Goal: Task Accomplishment & Management: Complete application form

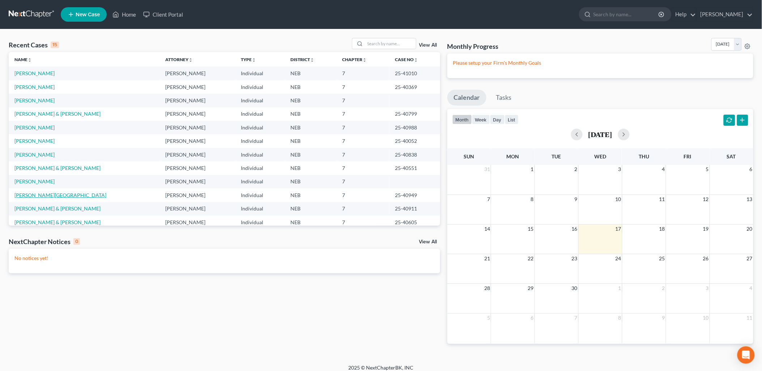
click at [34, 194] on link "[PERSON_NAME][GEOGRAPHIC_DATA]" at bounding box center [60, 195] width 92 height 6
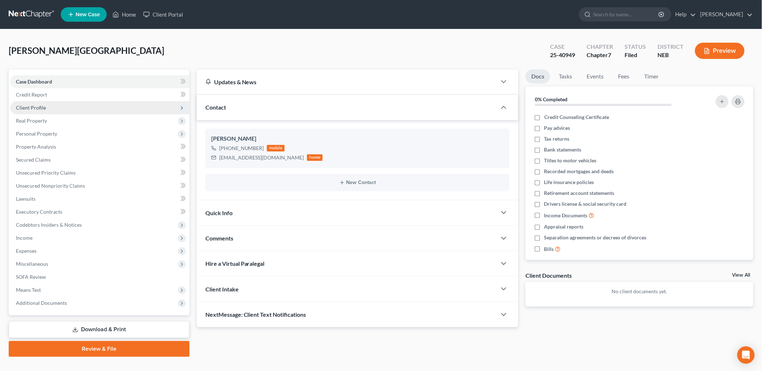
click at [41, 107] on span "Client Profile" at bounding box center [31, 107] width 30 height 6
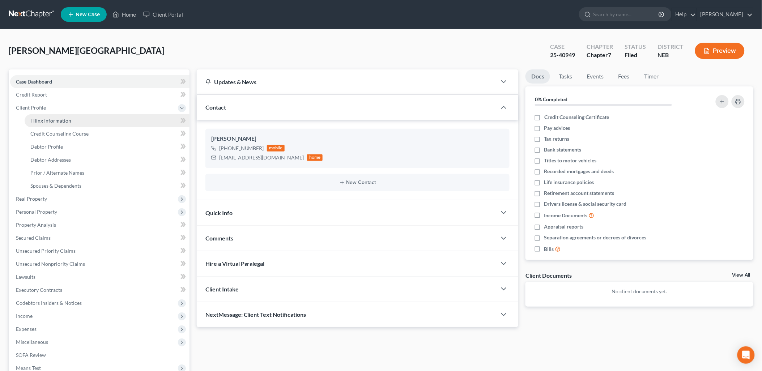
click at [73, 121] on link "Filing Information" at bounding box center [107, 120] width 165 height 13
select select "1"
select select "0"
select select "30"
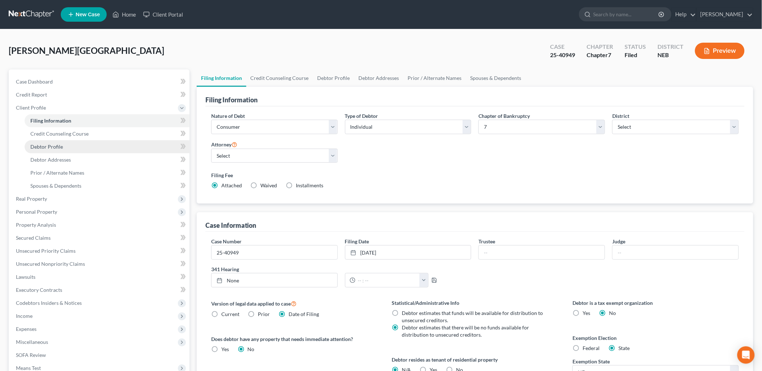
click at [63, 144] on link "Debtor Profile" at bounding box center [107, 146] width 165 height 13
select select "0"
select select "3"
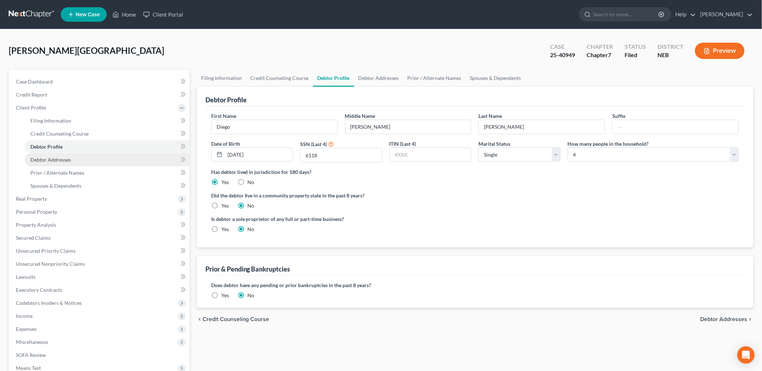
click at [63, 161] on span "Debtor Addresses" at bounding box center [50, 160] width 40 height 6
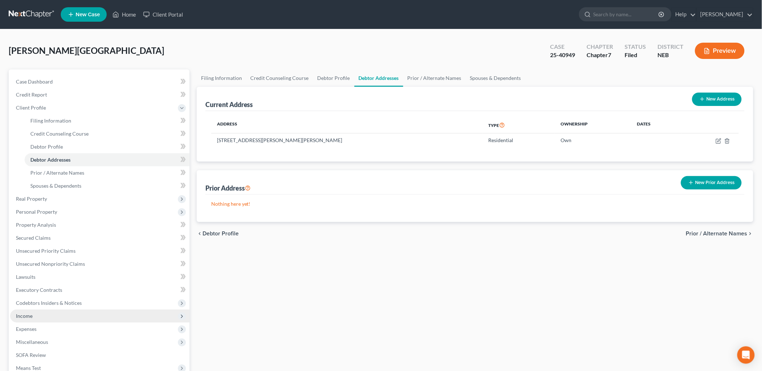
scroll to position [90, 0]
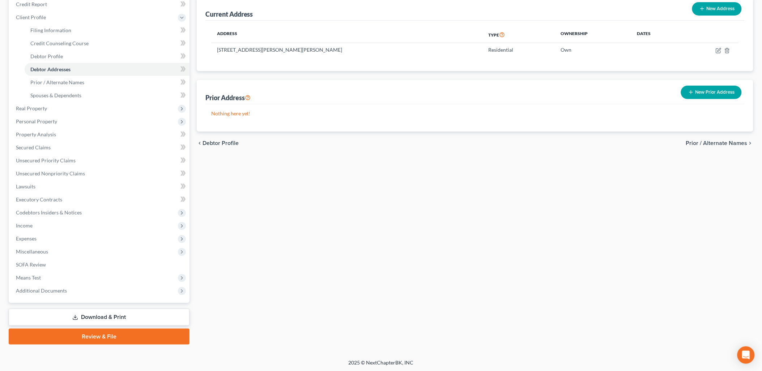
click at [87, 313] on link "Download & Print" at bounding box center [99, 317] width 181 height 17
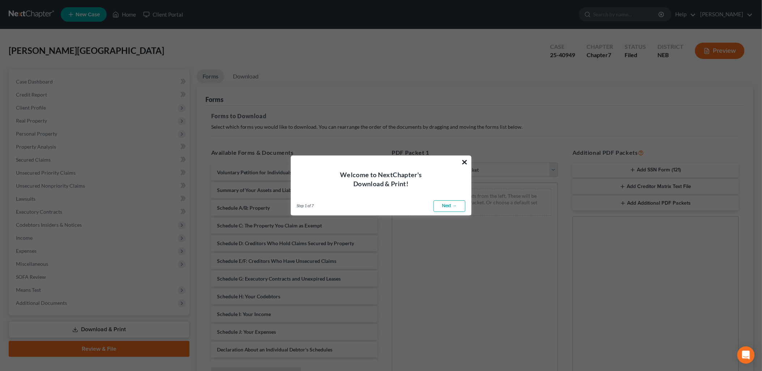
click at [465, 162] on button "×" at bounding box center [464, 162] width 7 height 12
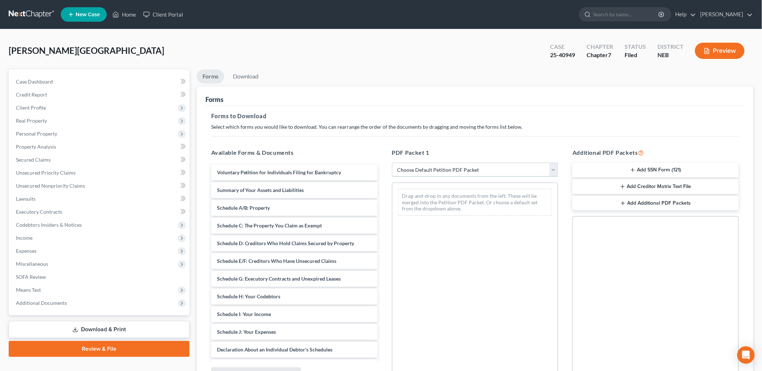
click at [485, 172] on select "Choose Default Petition PDF Packet Complete Bankruptcy Petition (all forms and …" at bounding box center [475, 170] width 166 height 14
select select "0"
click at [392, 163] on select "Choose Default Petition PDF Packet Complete Bankruptcy Petition (all forms and …" at bounding box center [475, 170] width 166 height 14
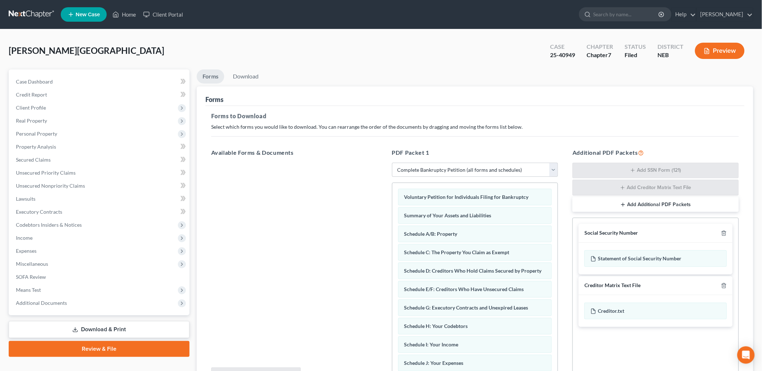
click at [116, 344] on link "Review & File" at bounding box center [99, 349] width 181 height 16
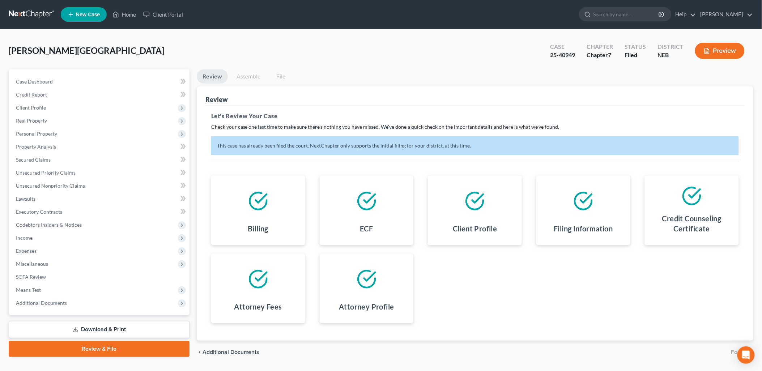
click at [248, 75] on link "Assemble" at bounding box center [249, 76] width 36 height 14
click at [132, 12] on link "Home" at bounding box center [124, 14] width 31 height 13
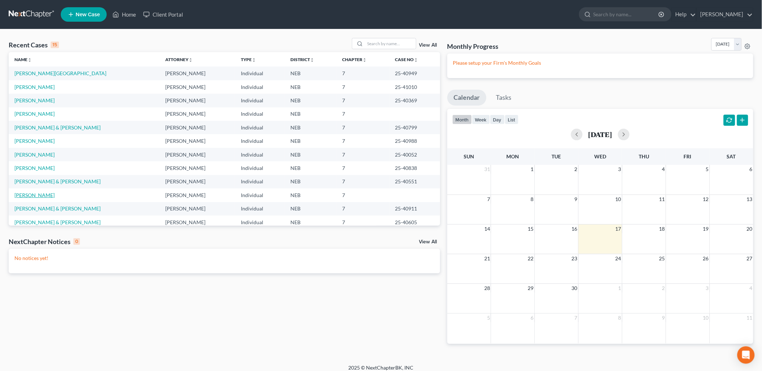
click at [38, 195] on link "[PERSON_NAME]" at bounding box center [34, 195] width 40 height 6
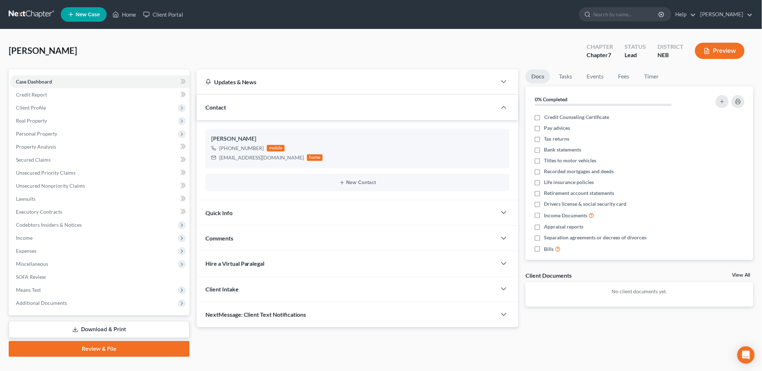
click at [127, 352] on link "Review & File" at bounding box center [99, 349] width 181 height 16
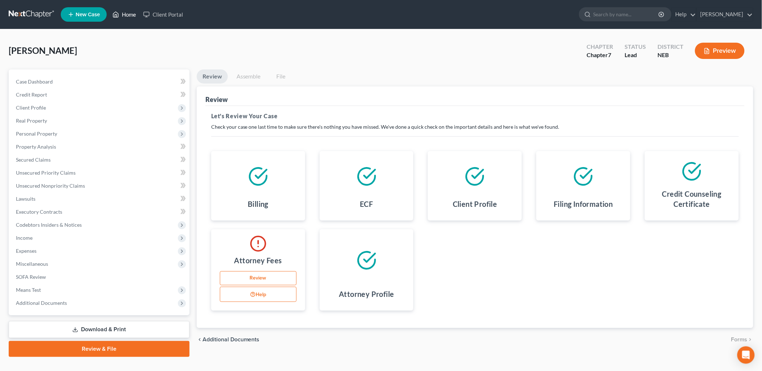
click at [129, 11] on link "Home" at bounding box center [124, 14] width 31 height 13
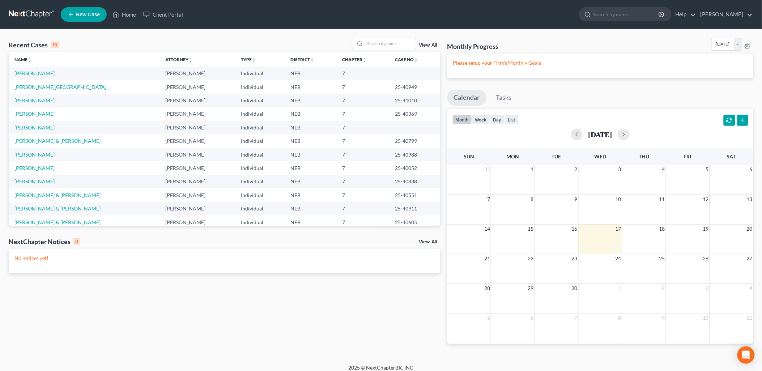
click at [37, 127] on link "[PERSON_NAME]" at bounding box center [34, 127] width 40 height 6
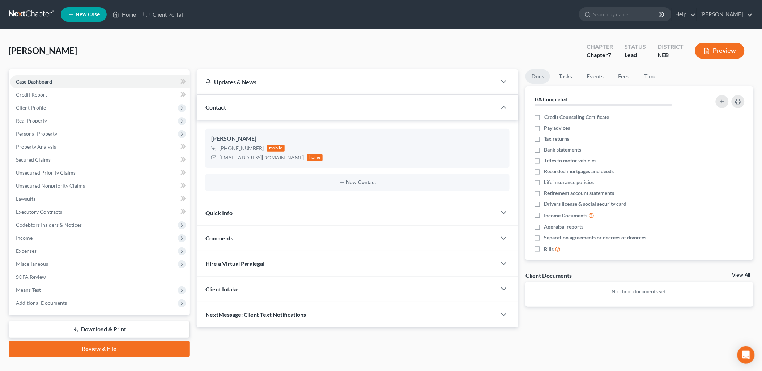
drag, startPoint x: 155, startPoint y: 326, endPoint x: 126, endPoint y: 347, distance: 36.5
click at [126, 347] on link "Review & File" at bounding box center [99, 349] width 181 height 16
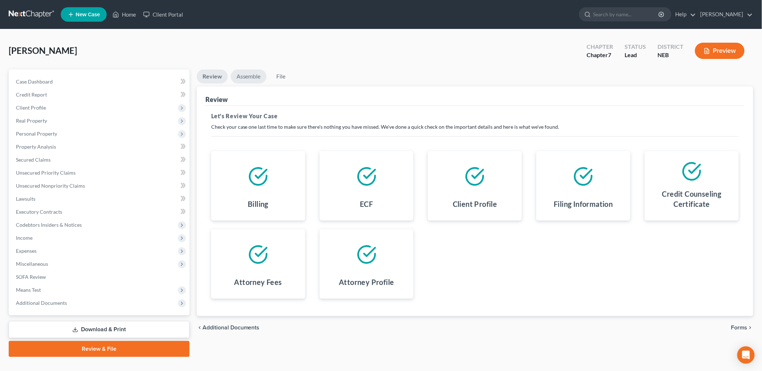
click at [248, 74] on link "Assemble" at bounding box center [249, 76] width 36 height 14
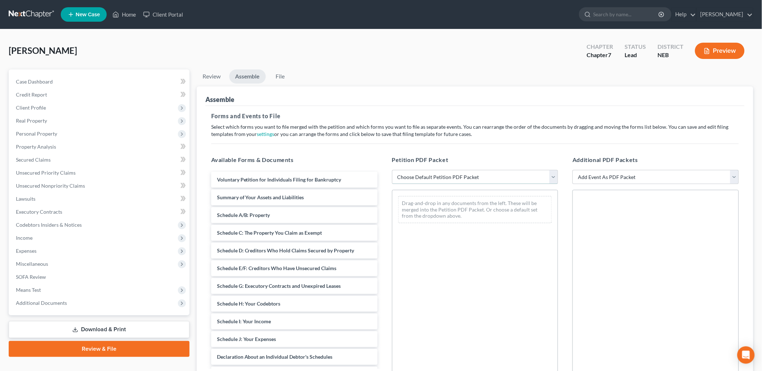
click at [500, 183] on select "Choose Default Petition PDF Packet Complete Bankruptcy Petition (all forms and …" at bounding box center [475, 177] width 166 height 14
select select "0"
click at [392, 170] on select "Choose Default Petition PDF Packet Complete Bankruptcy Petition (all forms and …" at bounding box center [475, 177] width 166 height 14
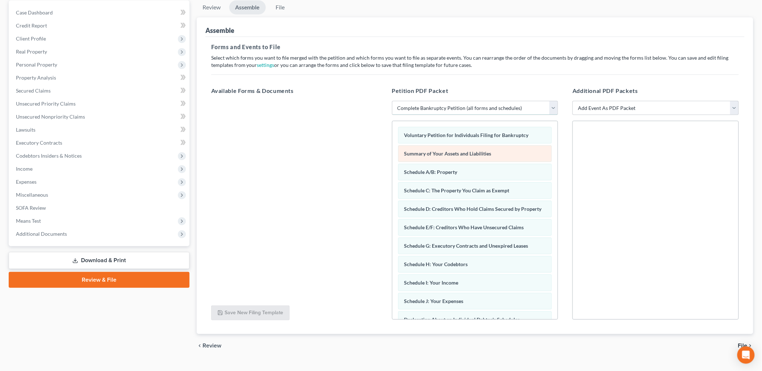
scroll to position [82, 0]
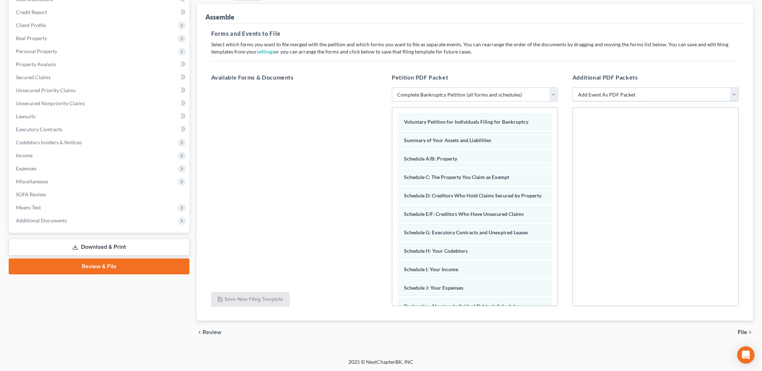
click at [631, 91] on select "Add Event As PDF Packet Certificate of Credit Counseling for Debtor Certificate…" at bounding box center [655, 94] width 166 height 14
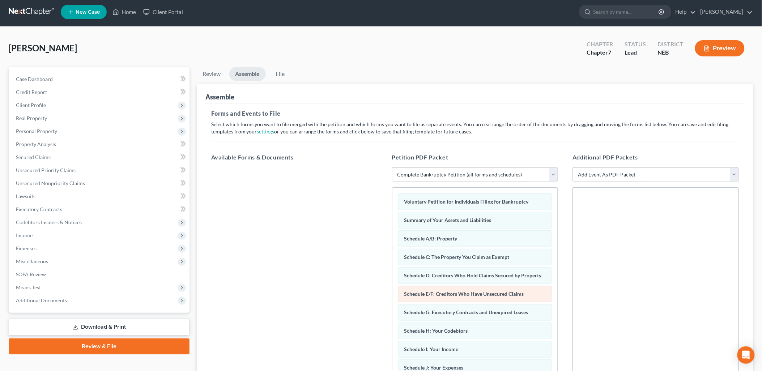
scroll to position [0, 0]
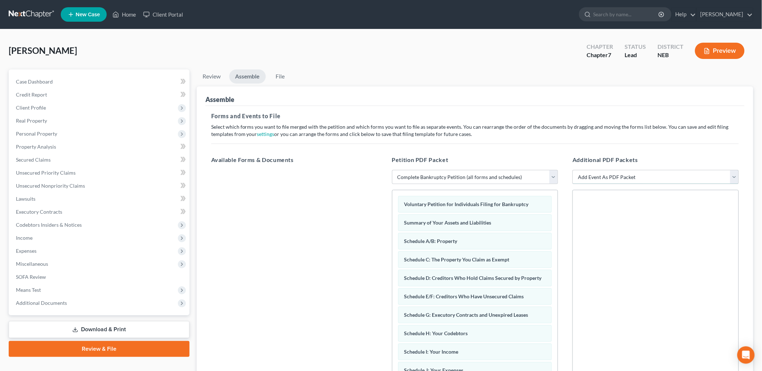
click at [621, 180] on select "Add Event As PDF Packet Certificate of Credit Counseling for Debtor Certificate…" at bounding box center [655, 177] width 166 height 14
click at [585, 156] on h5 "Additional PDF Packets" at bounding box center [655, 159] width 166 height 9
click at [129, 13] on link "Home" at bounding box center [124, 14] width 31 height 13
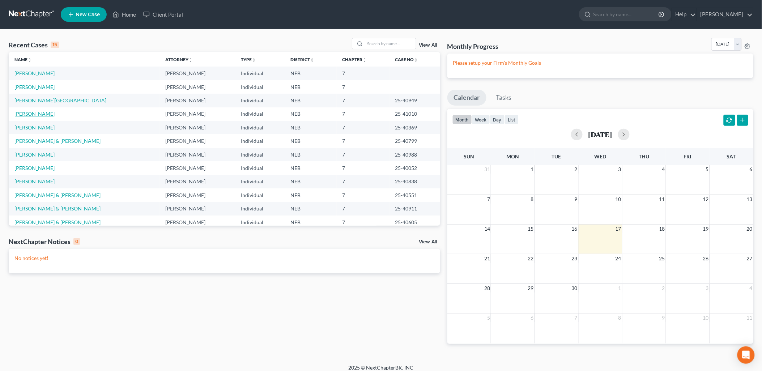
click at [34, 111] on link "[PERSON_NAME]" at bounding box center [34, 114] width 40 height 6
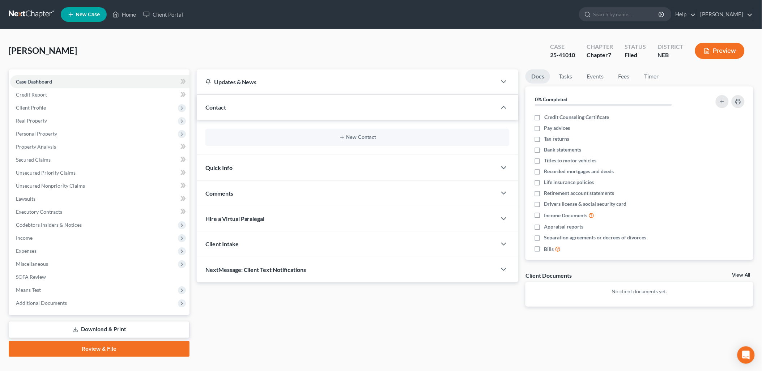
click at [158, 326] on link "Download & Print" at bounding box center [99, 329] width 181 height 17
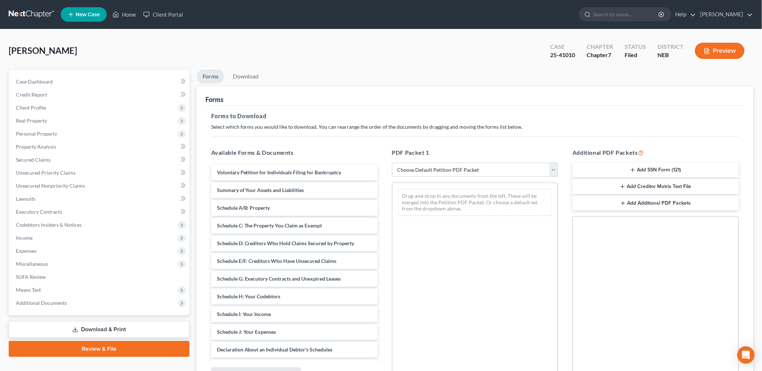
click at [664, 167] on button "Add SSN Form (121)" at bounding box center [655, 170] width 166 height 15
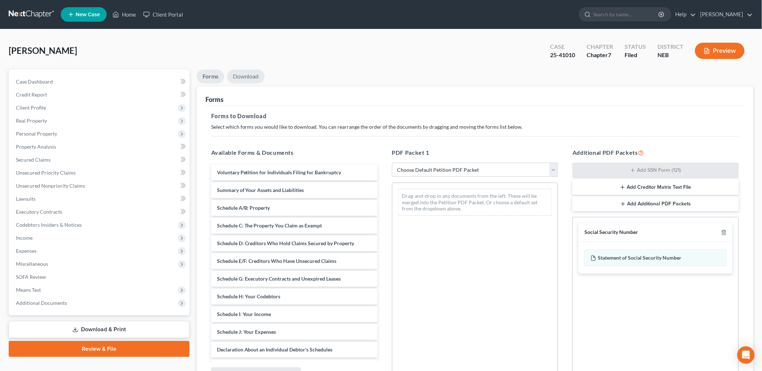
click at [249, 75] on link "Download" at bounding box center [246, 76] width 38 height 14
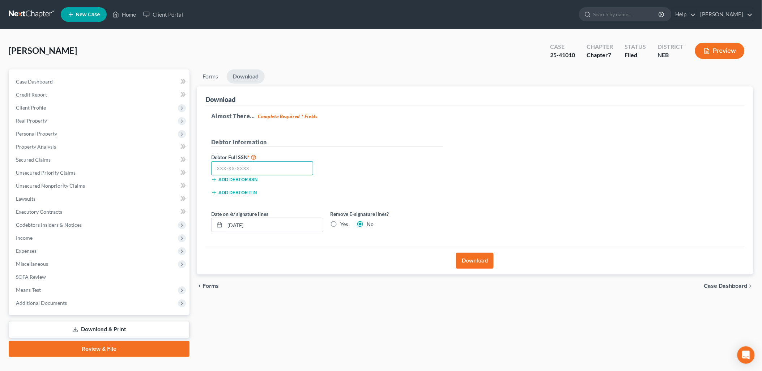
click at [264, 166] on input "text" at bounding box center [262, 168] width 102 height 14
type input "605-56-3371"
drag, startPoint x: 268, startPoint y: 228, endPoint x: 228, endPoint y: 227, distance: 40.1
click at [228, 227] on input "[DATE]" at bounding box center [274, 225] width 98 height 14
drag, startPoint x: 129, startPoint y: 14, endPoint x: 136, endPoint y: 18, distance: 8.7
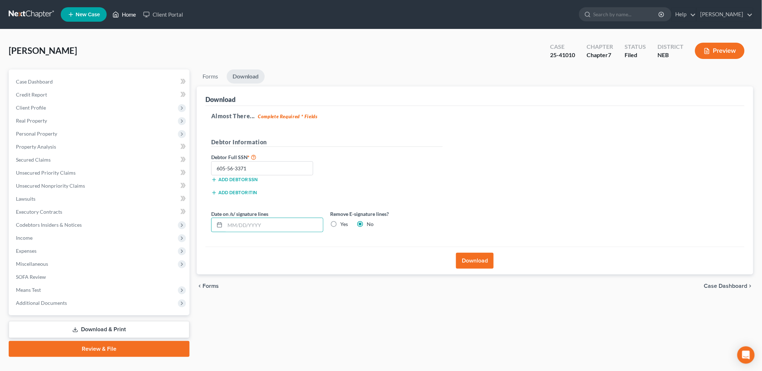
click at [129, 14] on link "Home" at bounding box center [124, 14] width 31 height 13
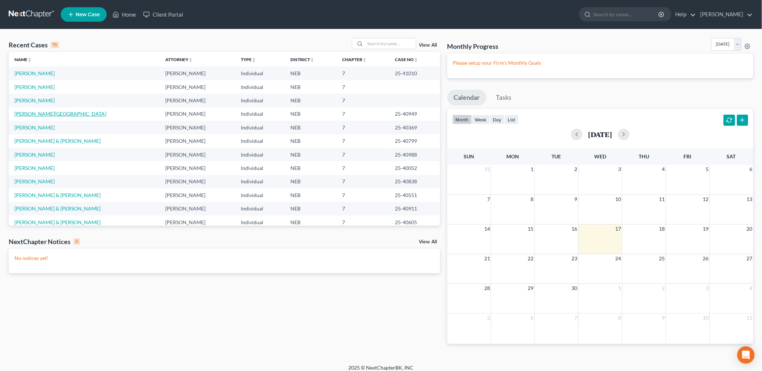
click at [34, 112] on link "[PERSON_NAME][GEOGRAPHIC_DATA]" at bounding box center [60, 114] width 92 height 6
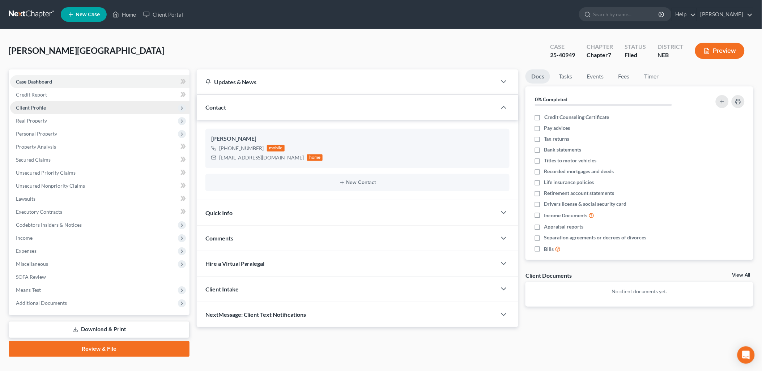
click at [51, 111] on span "Client Profile" at bounding box center [99, 107] width 179 height 13
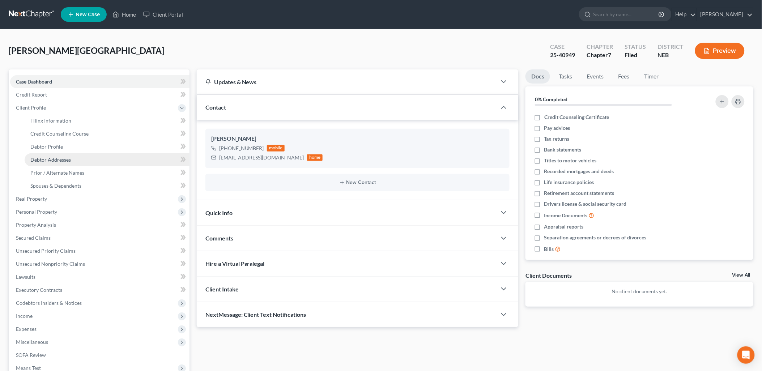
click at [57, 160] on span "Debtor Addresses" at bounding box center [50, 160] width 40 height 6
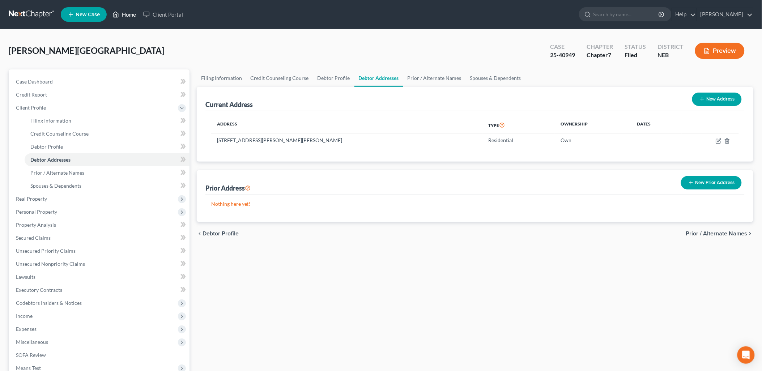
click at [125, 17] on link "Home" at bounding box center [124, 14] width 31 height 13
